Goal: Task Accomplishment & Management: Use online tool/utility

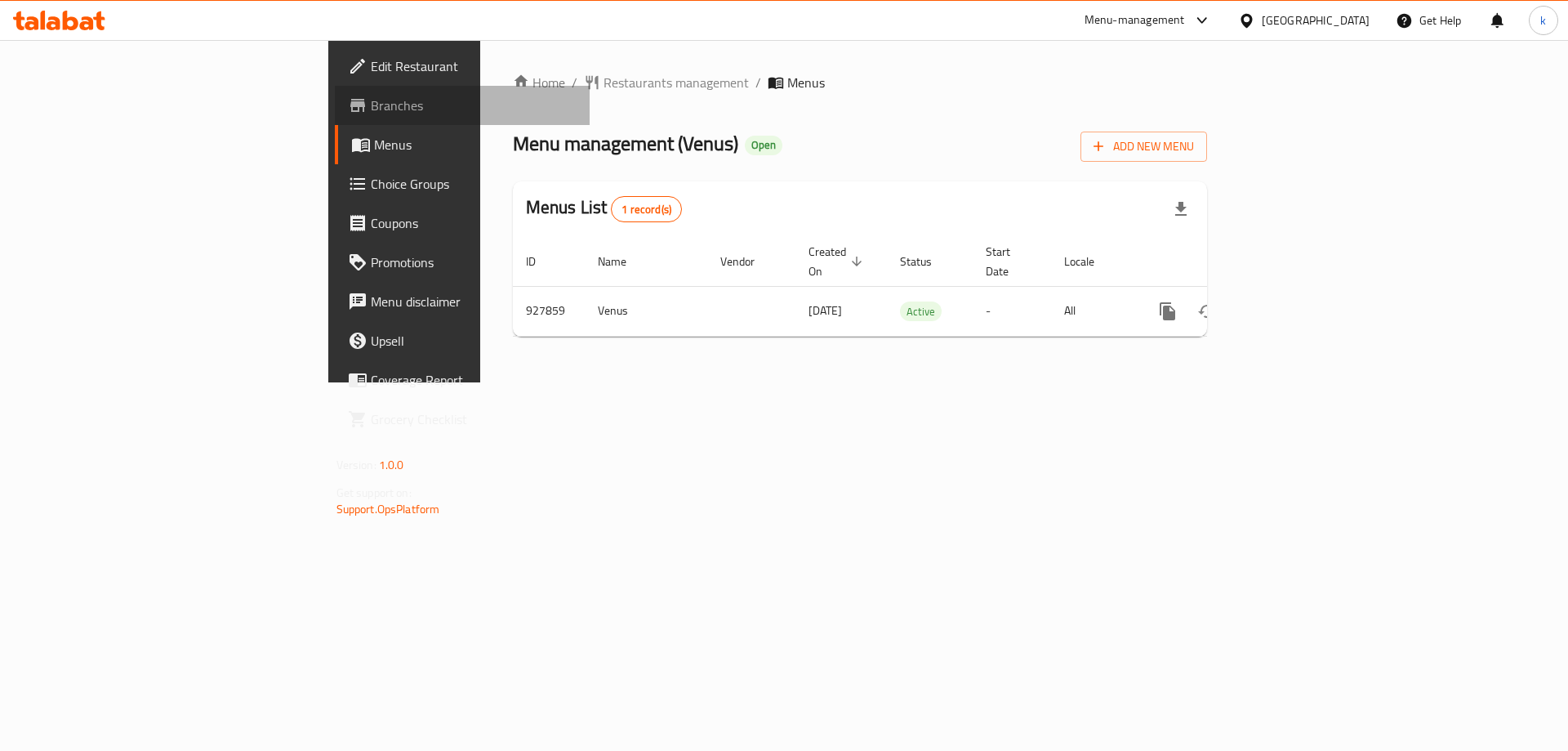
click at [371, 107] on span "Branches" at bounding box center [474, 105] width 206 height 20
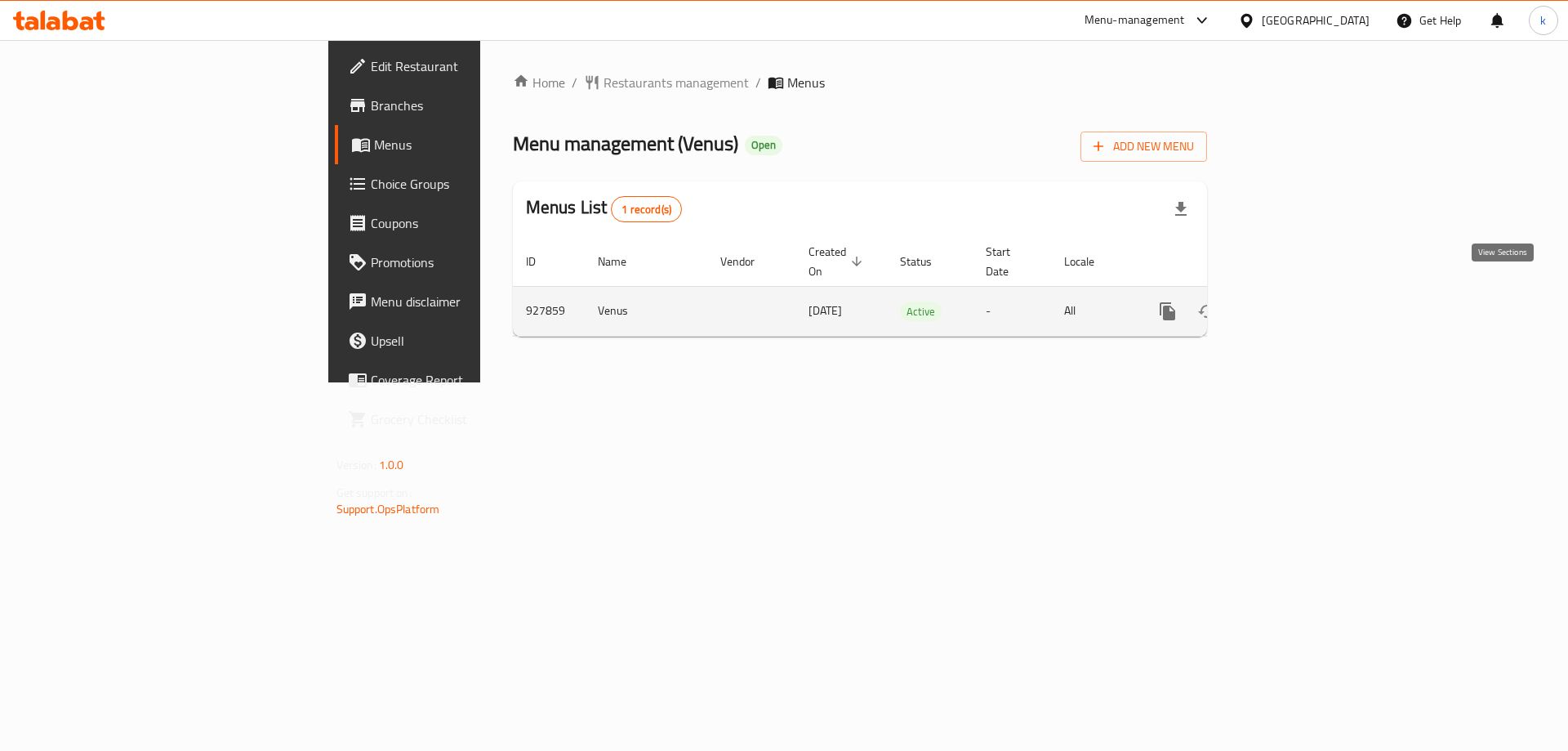
click at [1296, 302] on icon "enhanced table" at bounding box center [1285, 311] width 20 height 20
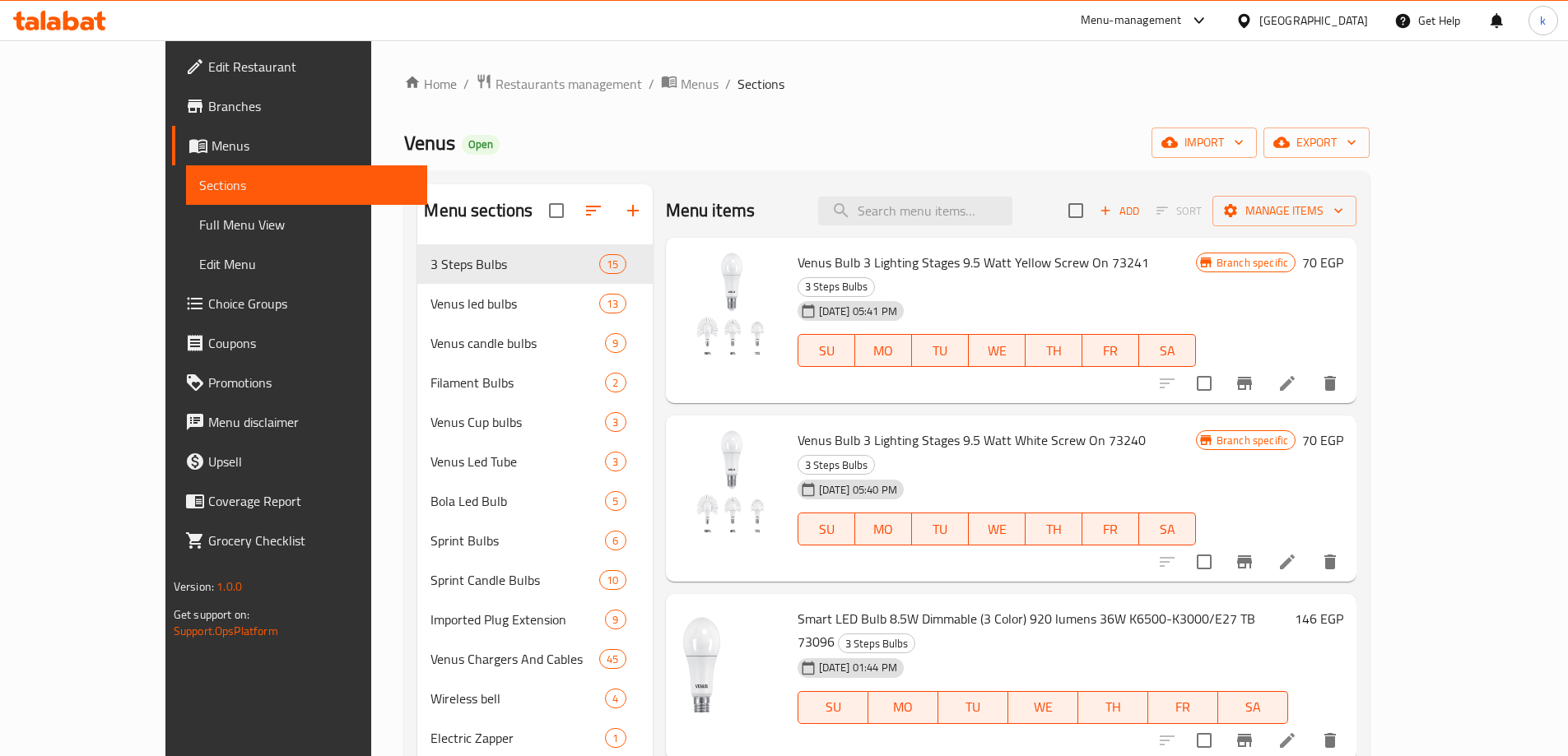
click at [200, 227] on span "Full Menu View" at bounding box center [306, 224] width 215 height 20
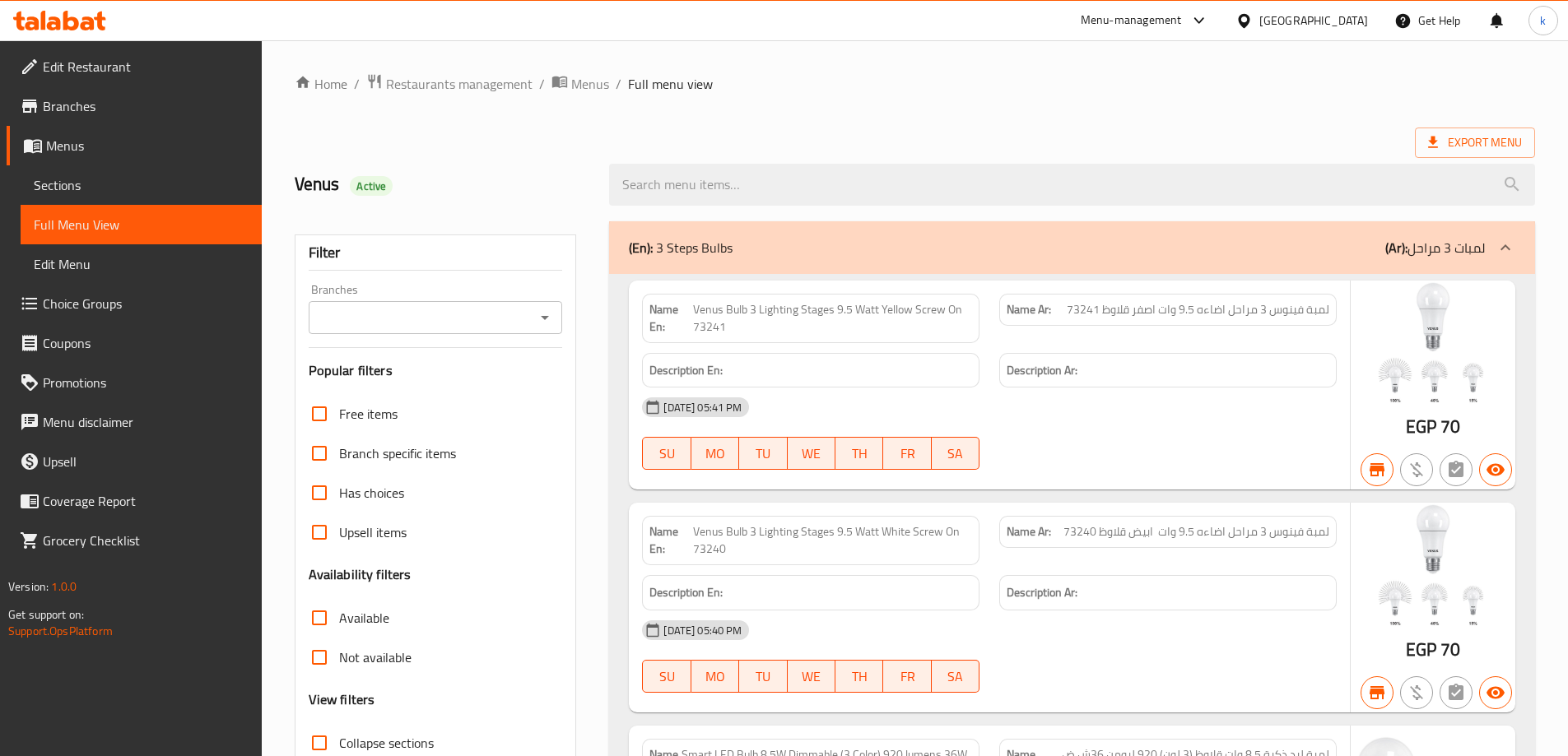
click at [54, 190] on span "Sections" at bounding box center [141, 185] width 215 height 20
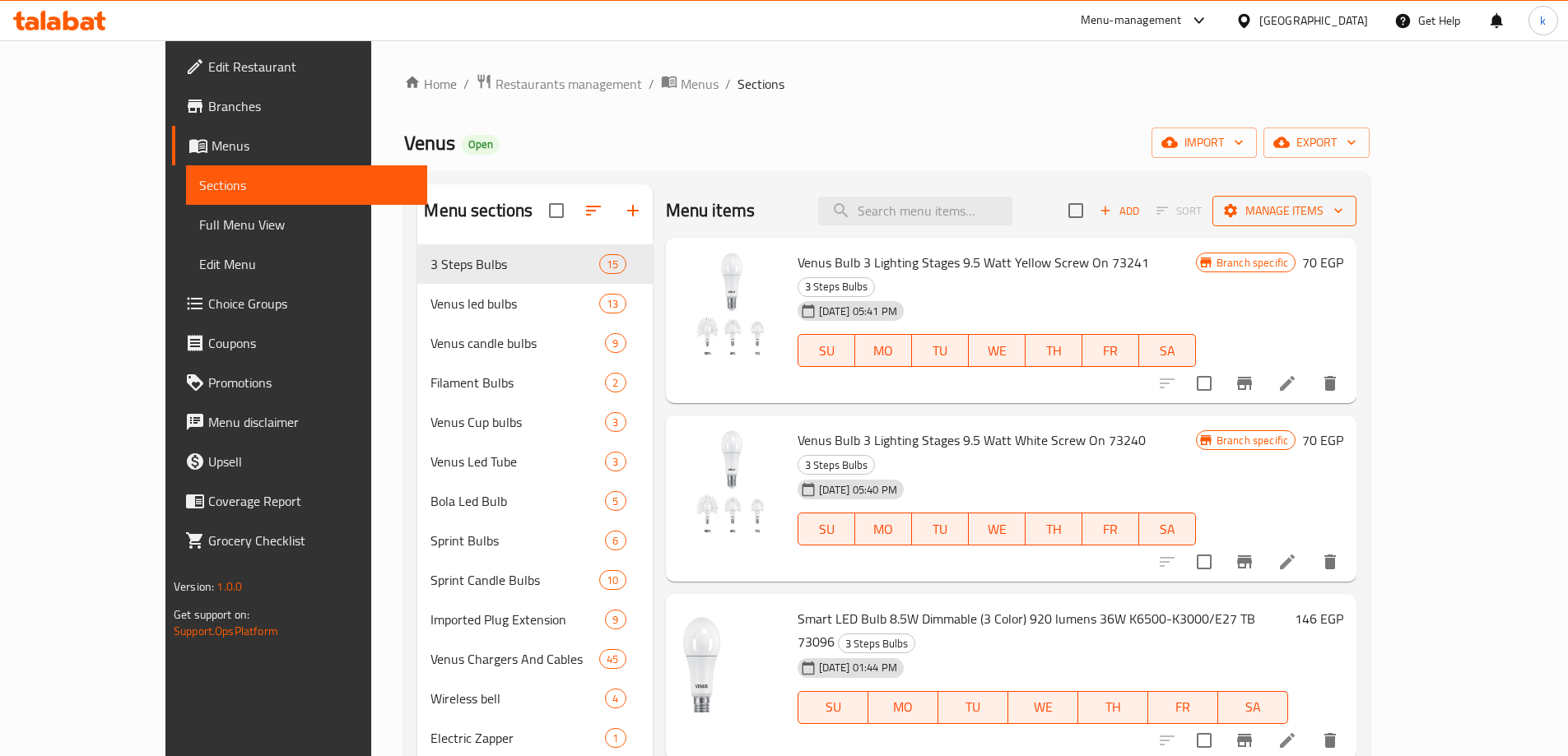
click at [1347, 213] on icon "button" at bounding box center [1338, 211] width 17 height 17
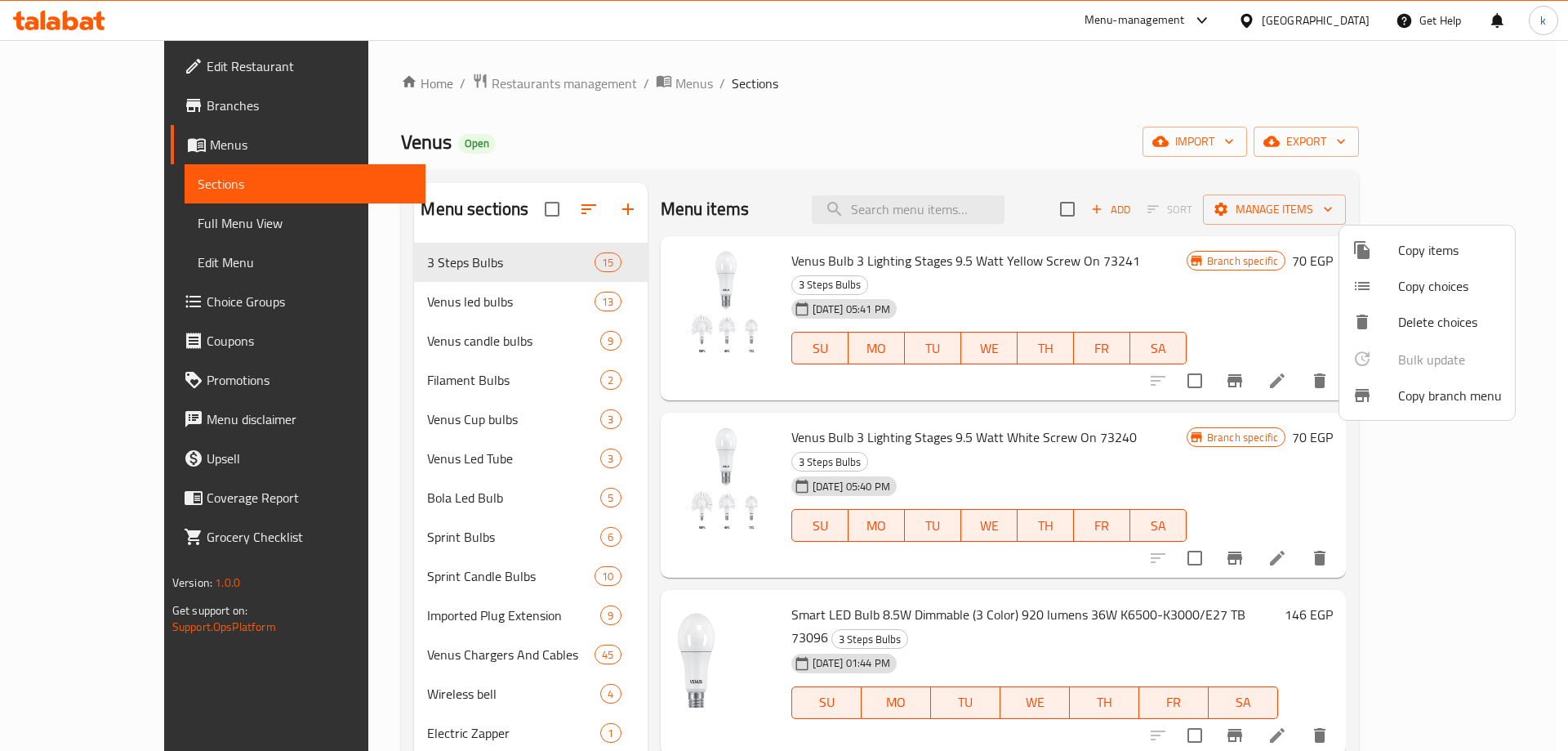
click at [1471, 391] on span "Copy branch menu" at bounding box center [1450, 395] width 104 height 20
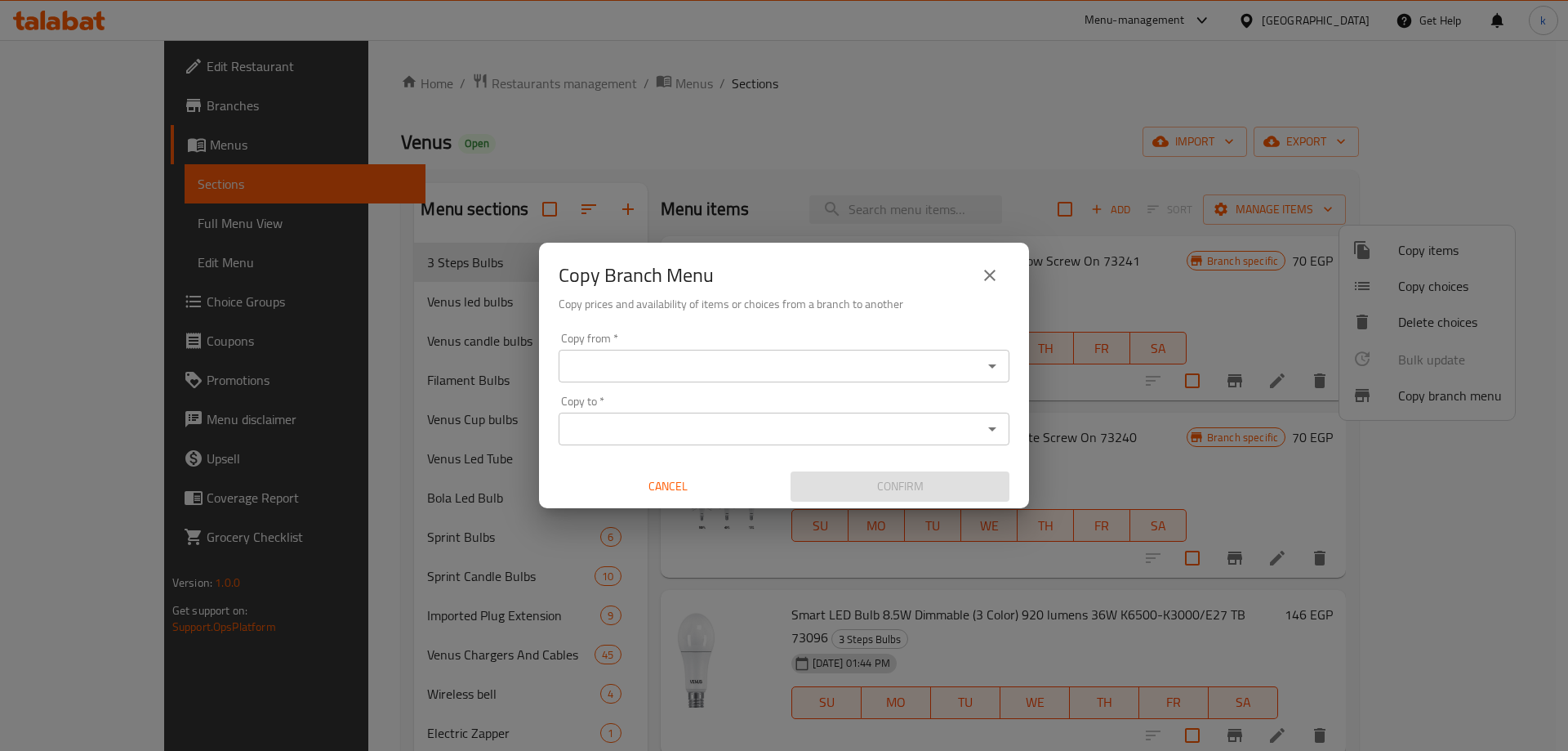
click at [638, 365] on input "Copy from   *" at bounding box center [770, 366] width 414 height 23
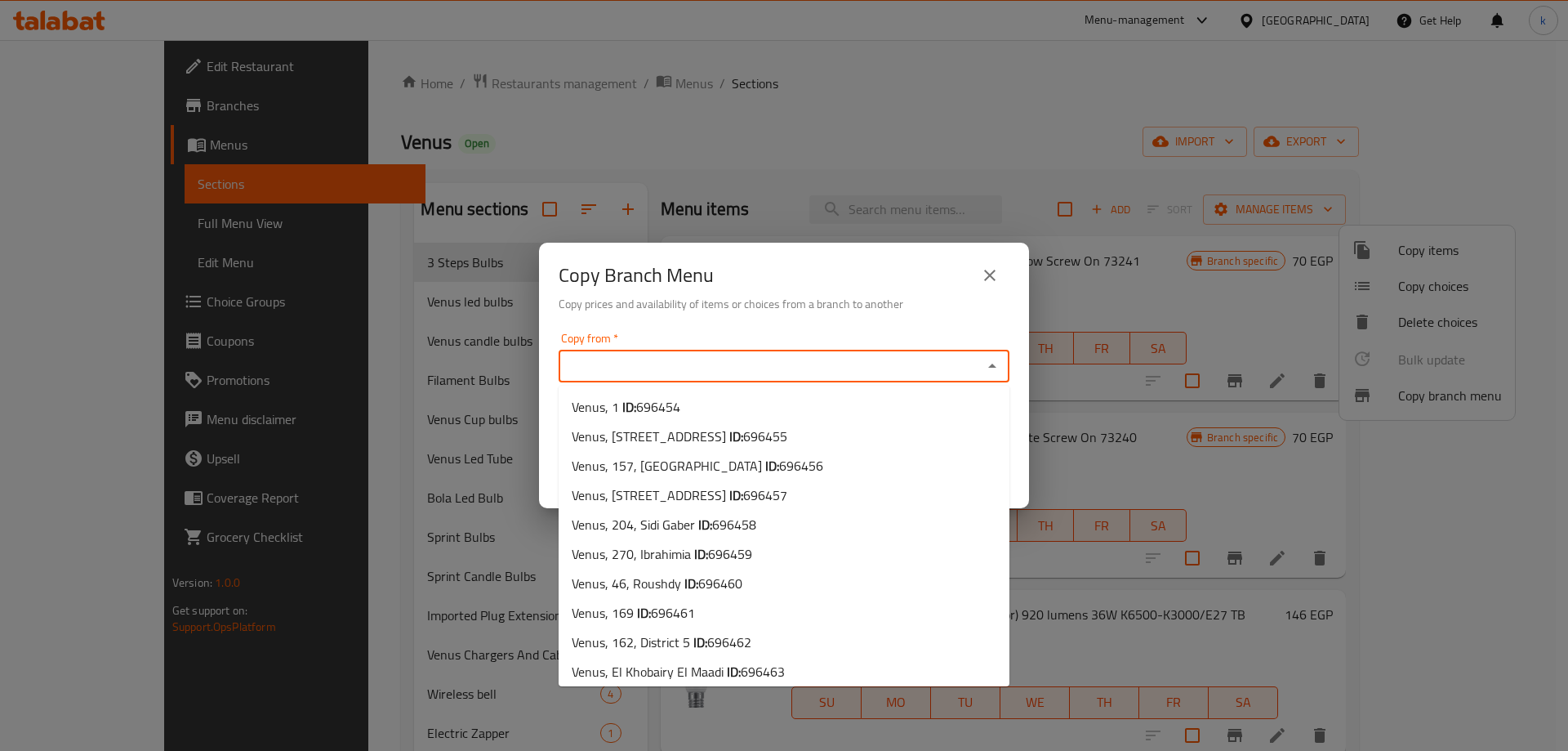
paste input "VENUS, [STREET_ADDRESS]"
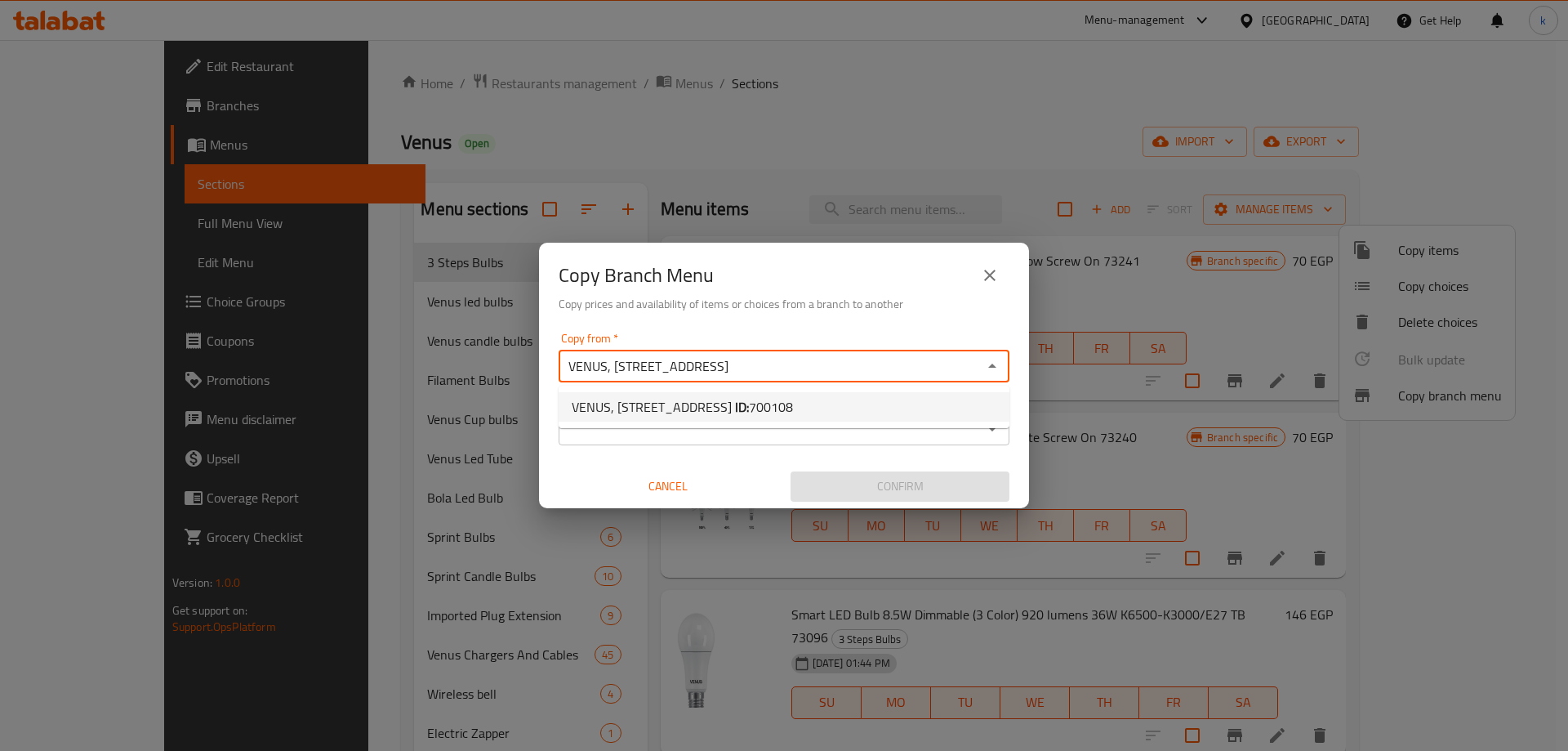
click at [679, 413] on span "[STREET_ADDRESS] ID: 700108" at bounding box center [683, 407] width 221 height 20
type input "VENUS, [STREET_ADDRESS]"
click at [670, 431] on input "Copy to   *" at bounding box center [770, 429] width 414 height 23
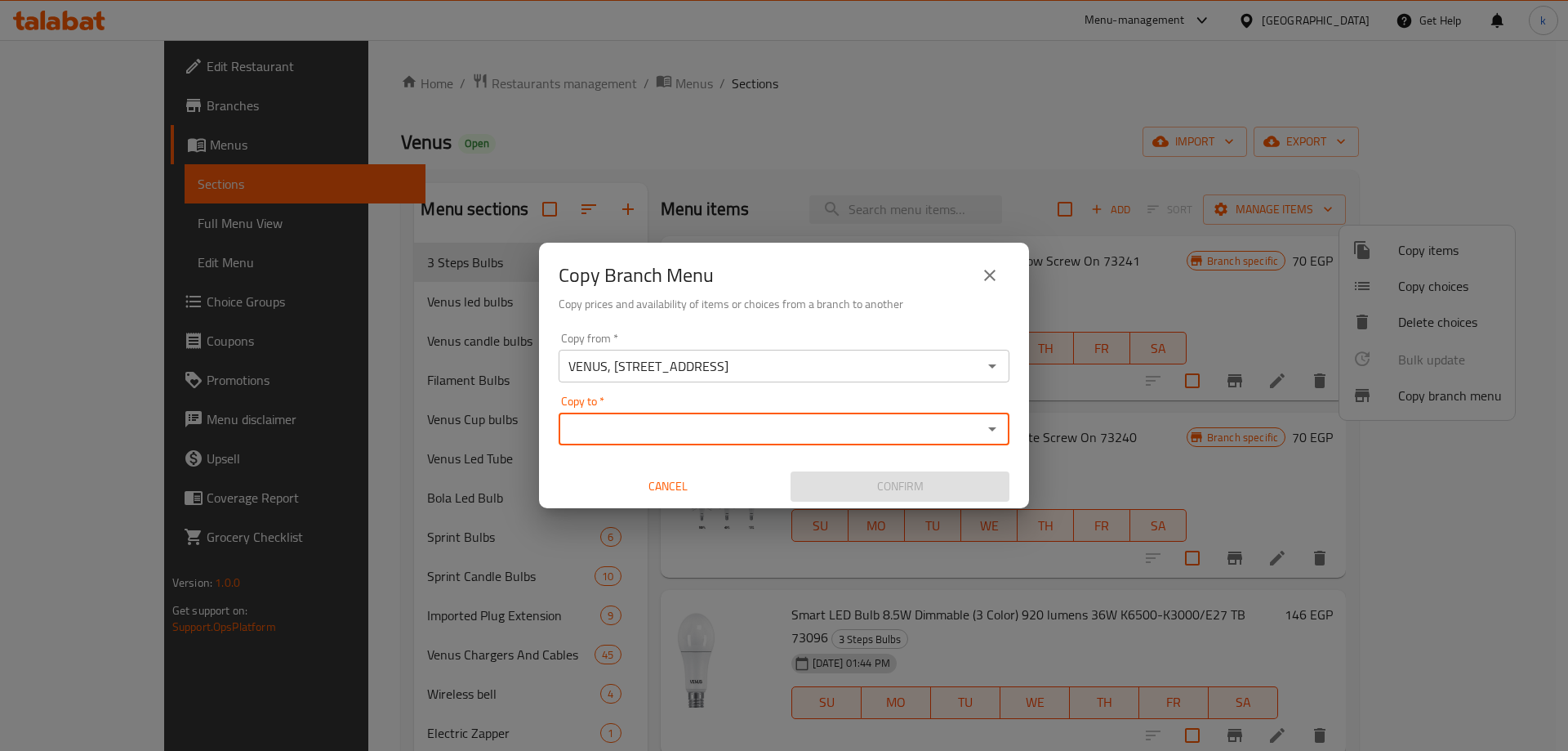
paste input "VENUS, El Modereya"
type input "VENUS, El Modereya"
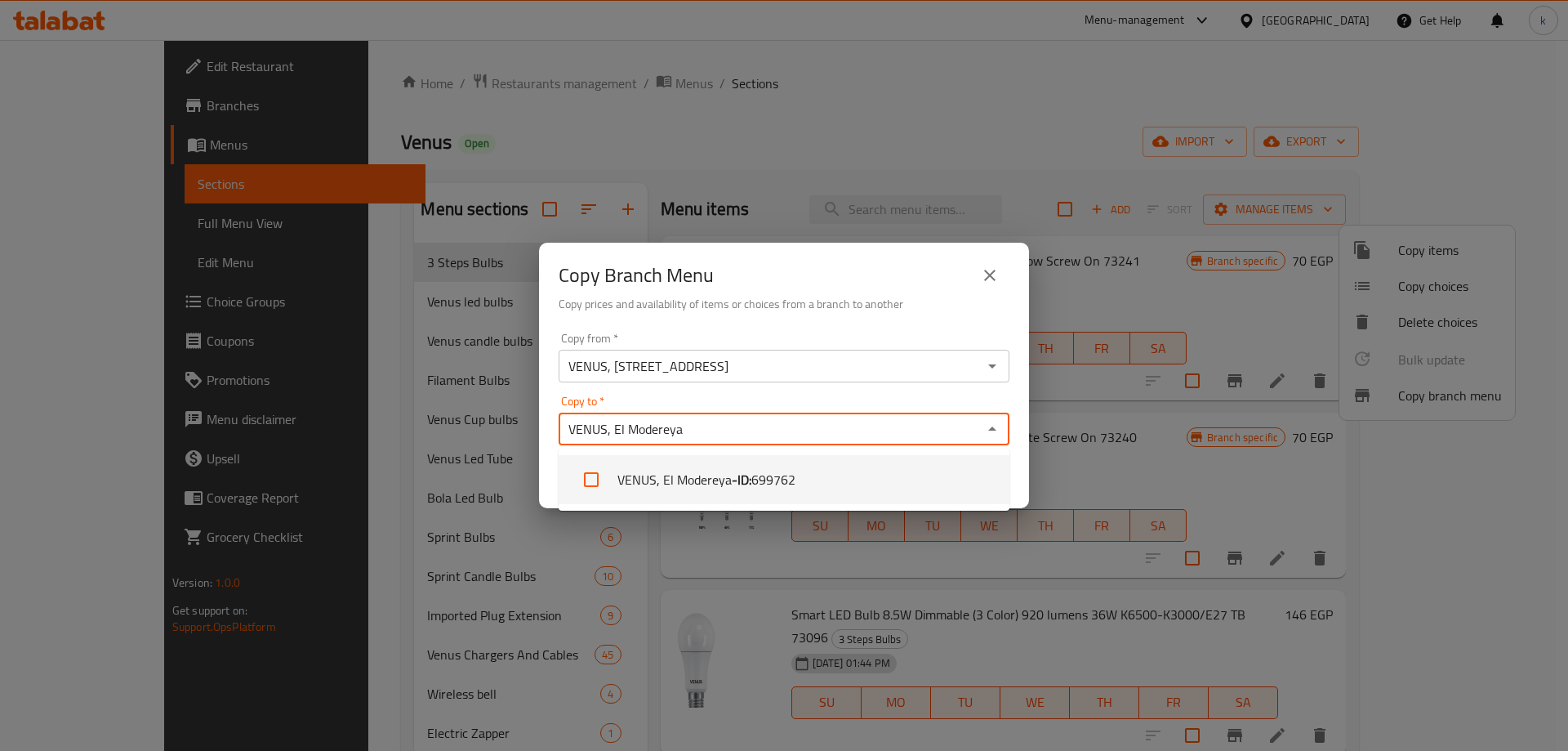
click at [669, 469] on li "VENUS, El Modereya - ID: 699762" at bounding box center [784, 479] width 451 height 49
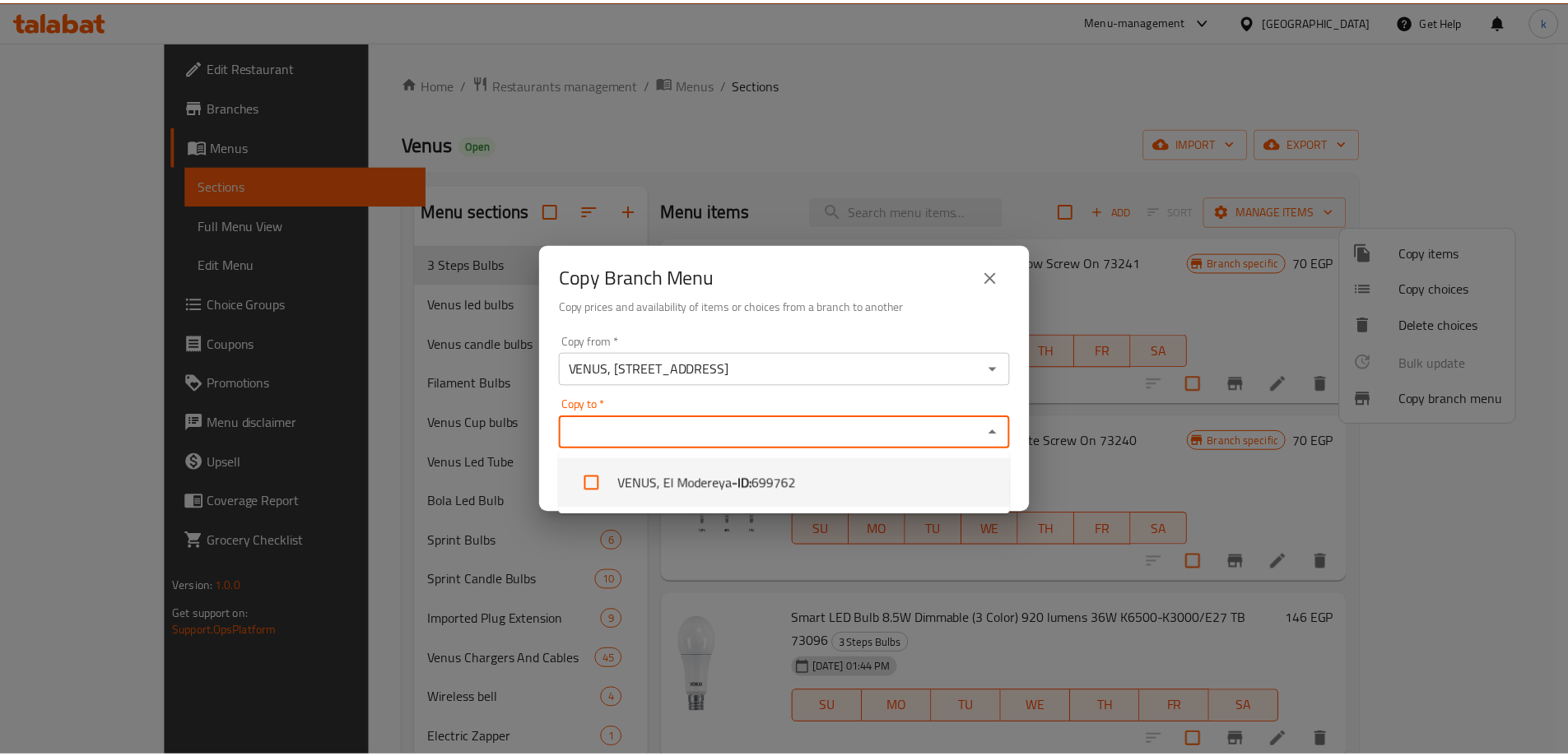
scroll to position [3952, 0]
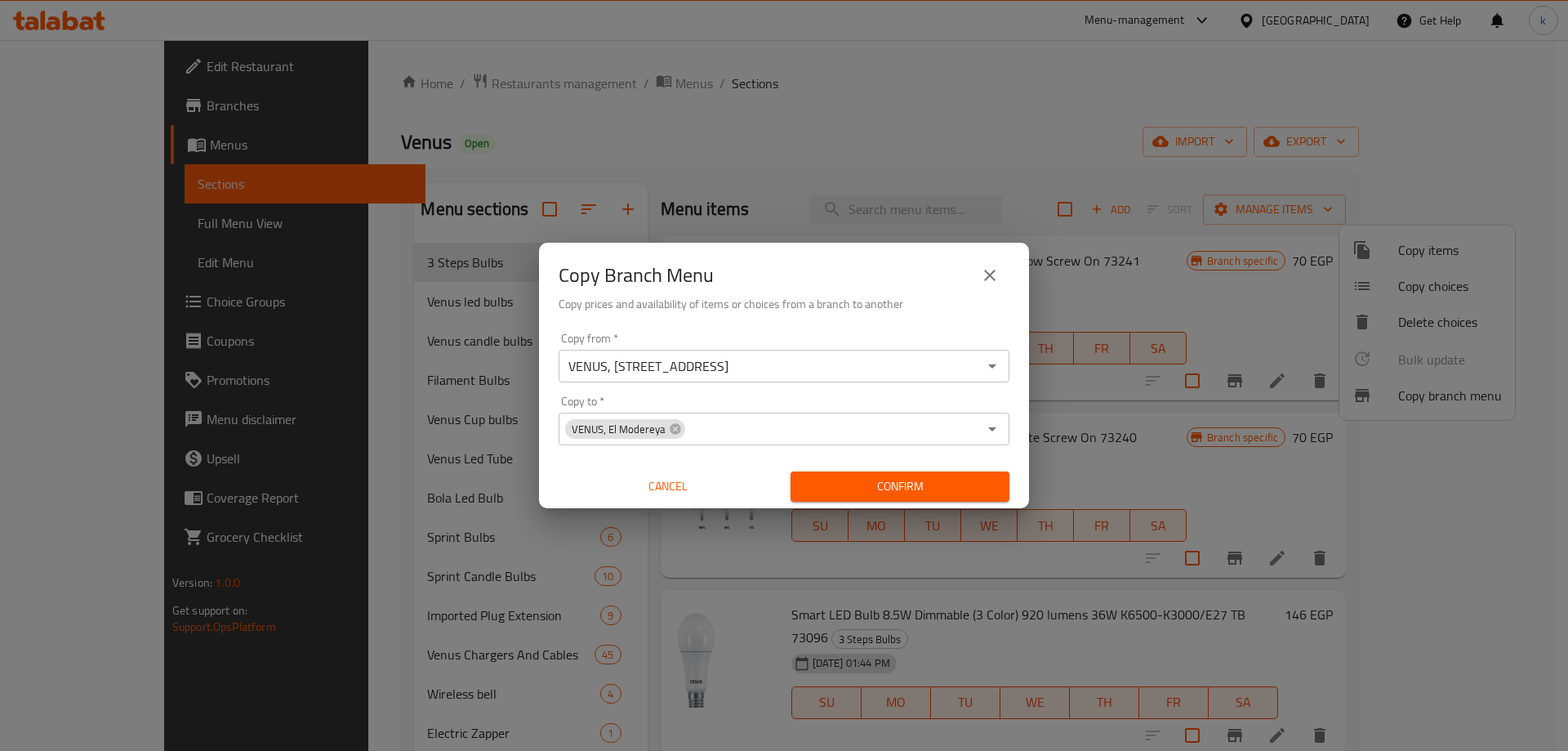
click at [749, 457] on div "Copy from   * [STREET_ADDRESS] Copy from * Copy to   * VENUS, El Modereya Copy …" at bounding box center [784, 417] width 490 height 182
click at [878, 483] on span "Confirm" at bounding box center [899, 487] width 193 height 20
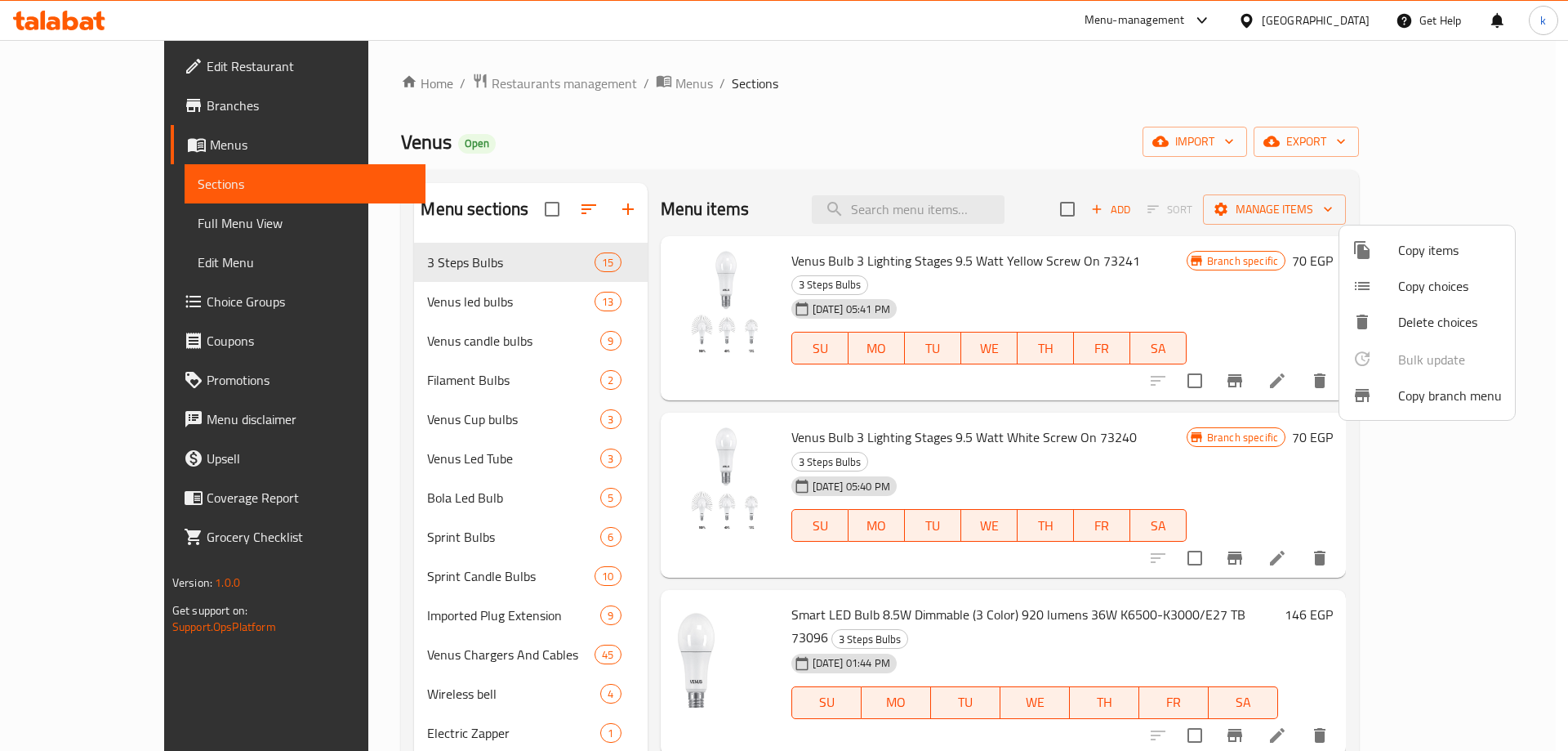
click at [93, 22] on div at bounding box center [784, 375] width 1568 height 751
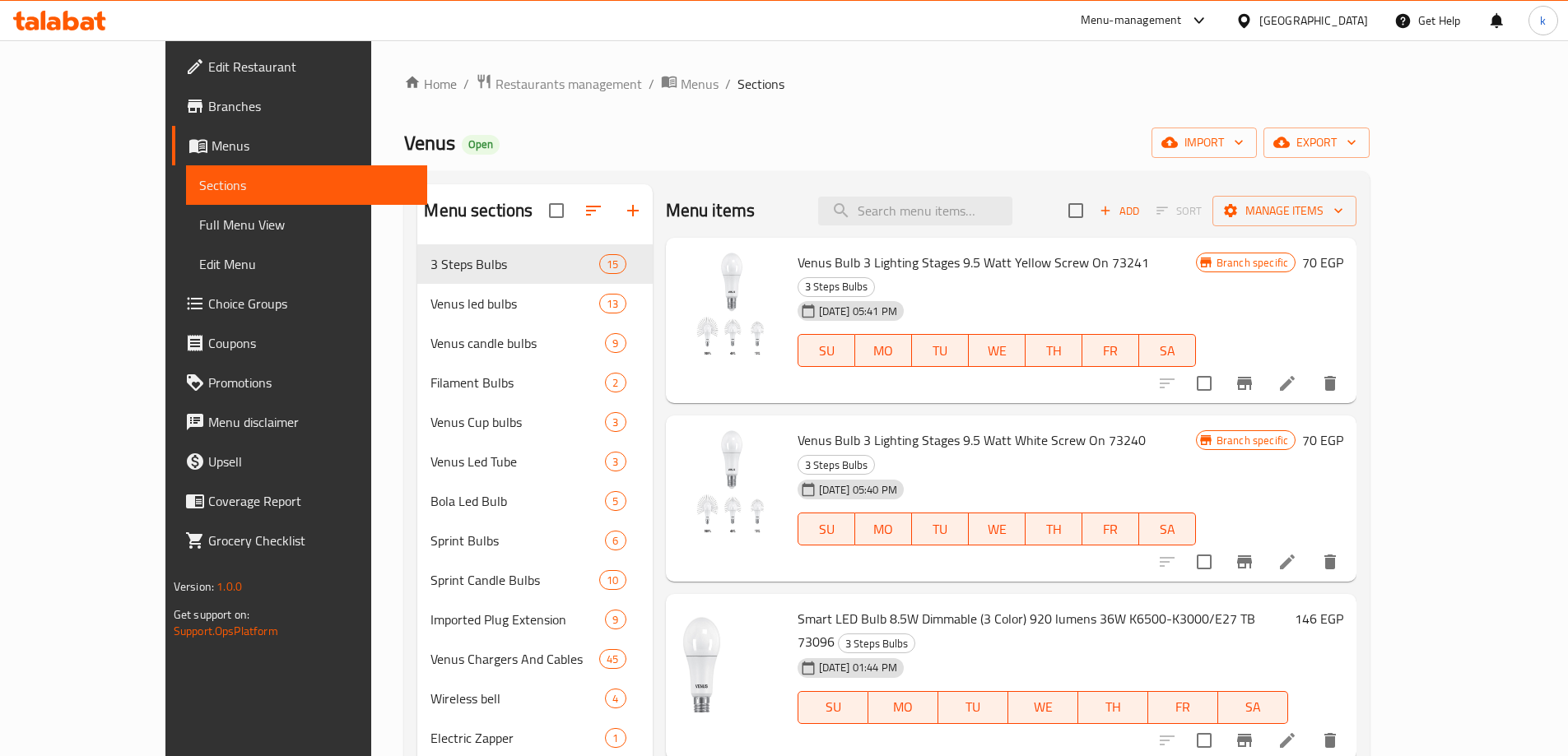
click at [94, 22] on icon at bounding box center [87, 23] width 14 height 14
click at [208, 116] on span "Branches" at bounding box center [311, 106] width 206 height 20
